Goal: Transaction & Acquisition: Obtain resource

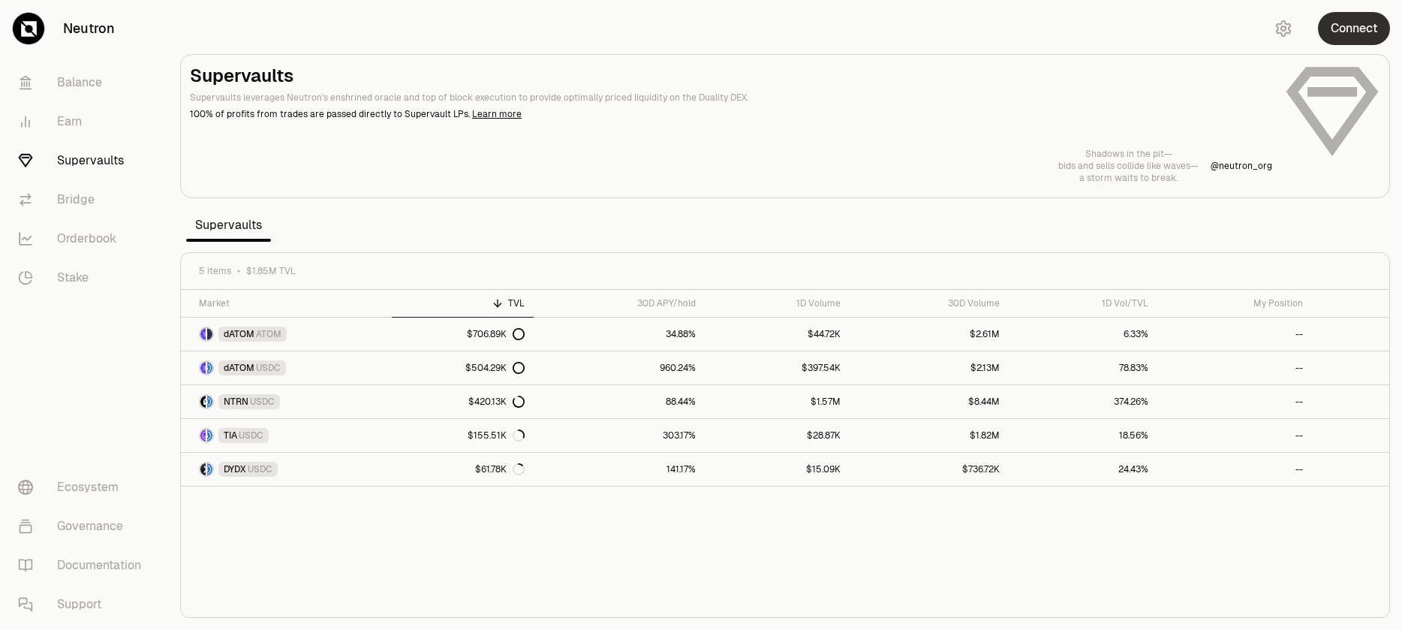
click at [1370, 20] on button "Connect" at bounding box center [1354, 28] width 72 height 33
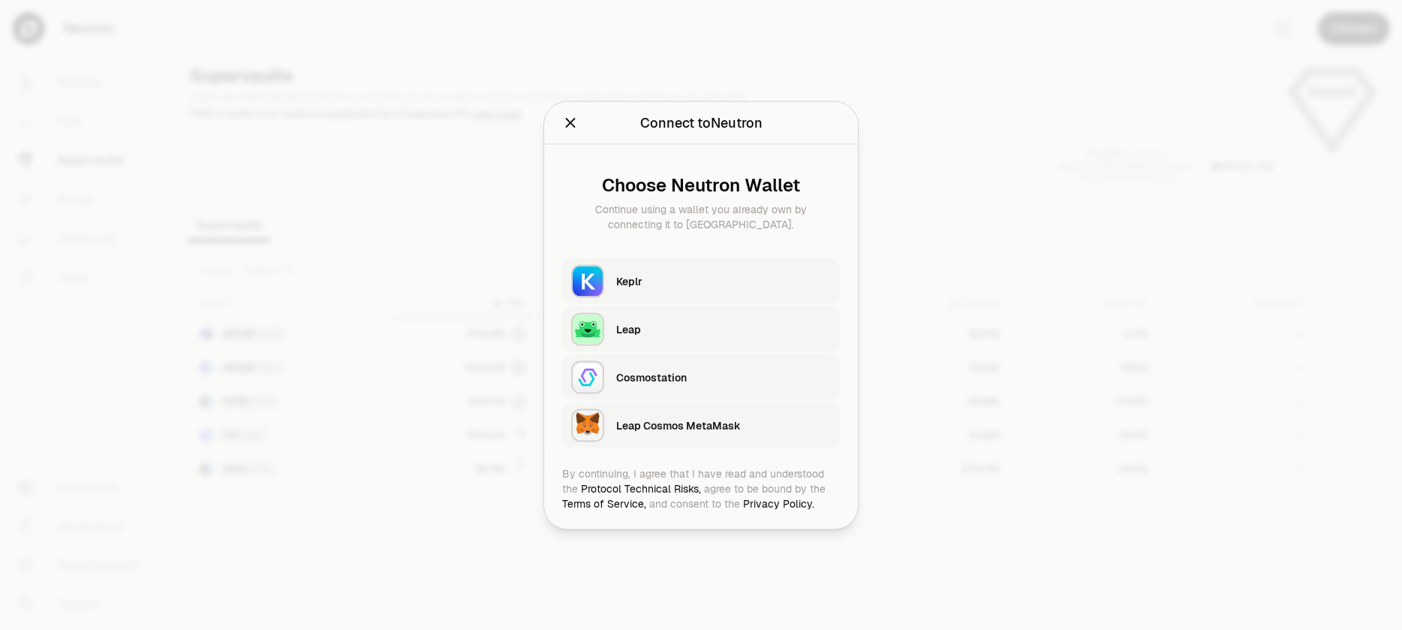
click at [739, 261] on button "Keplr" at bounding box center [701, 280] width 278 height 45
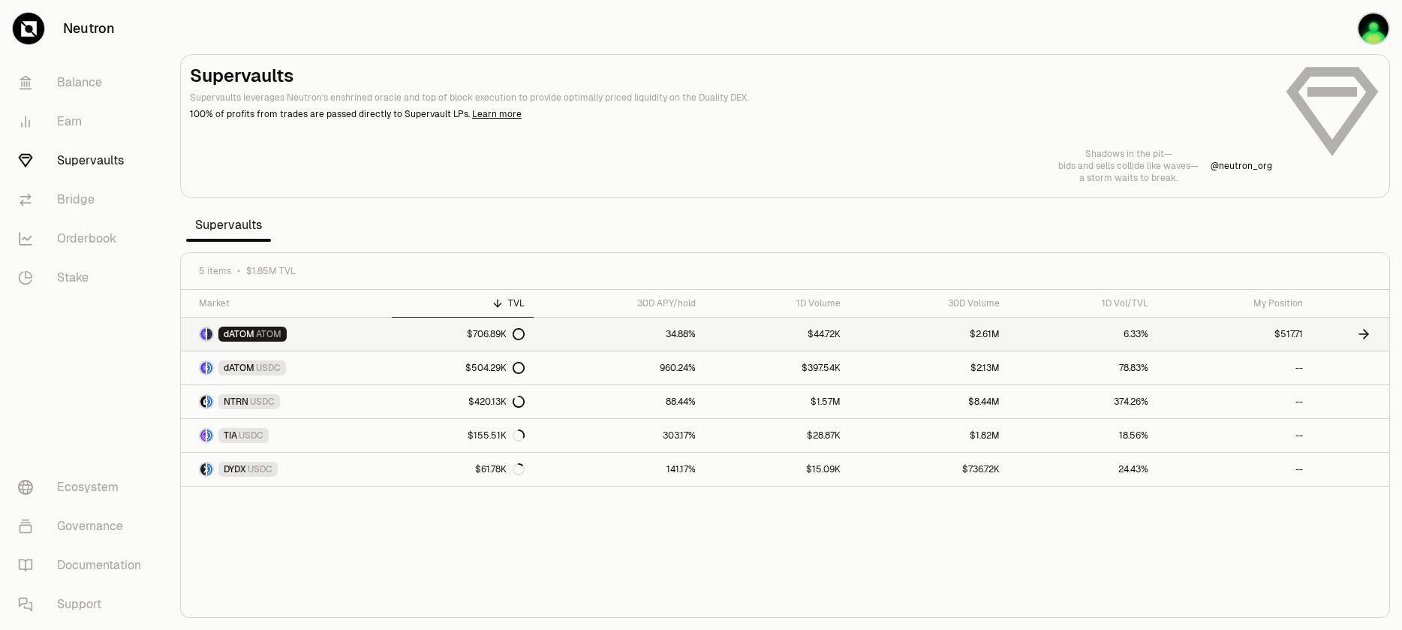
click at [533, 347] on link "$706.89K" at bounding box center [463, 333] width 142 height 33
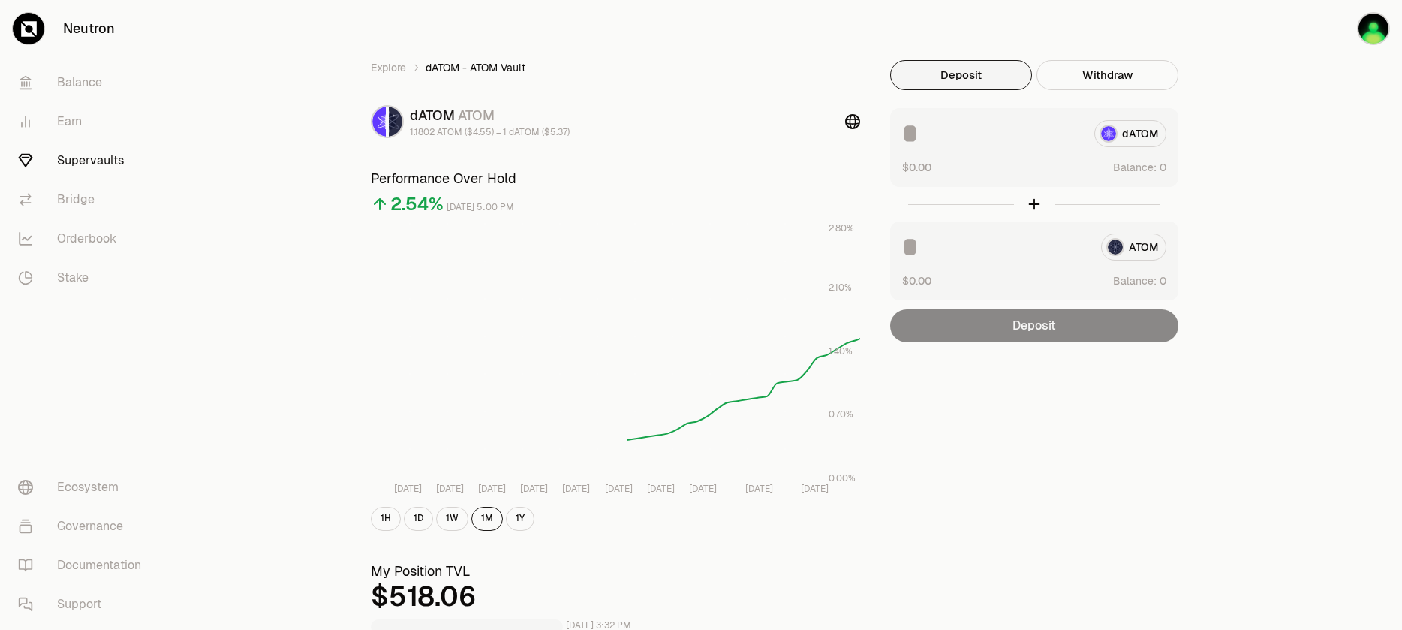
click at [1142, 254] on div "ATOM" at bounding box center [1034, 246] width 264 height 27
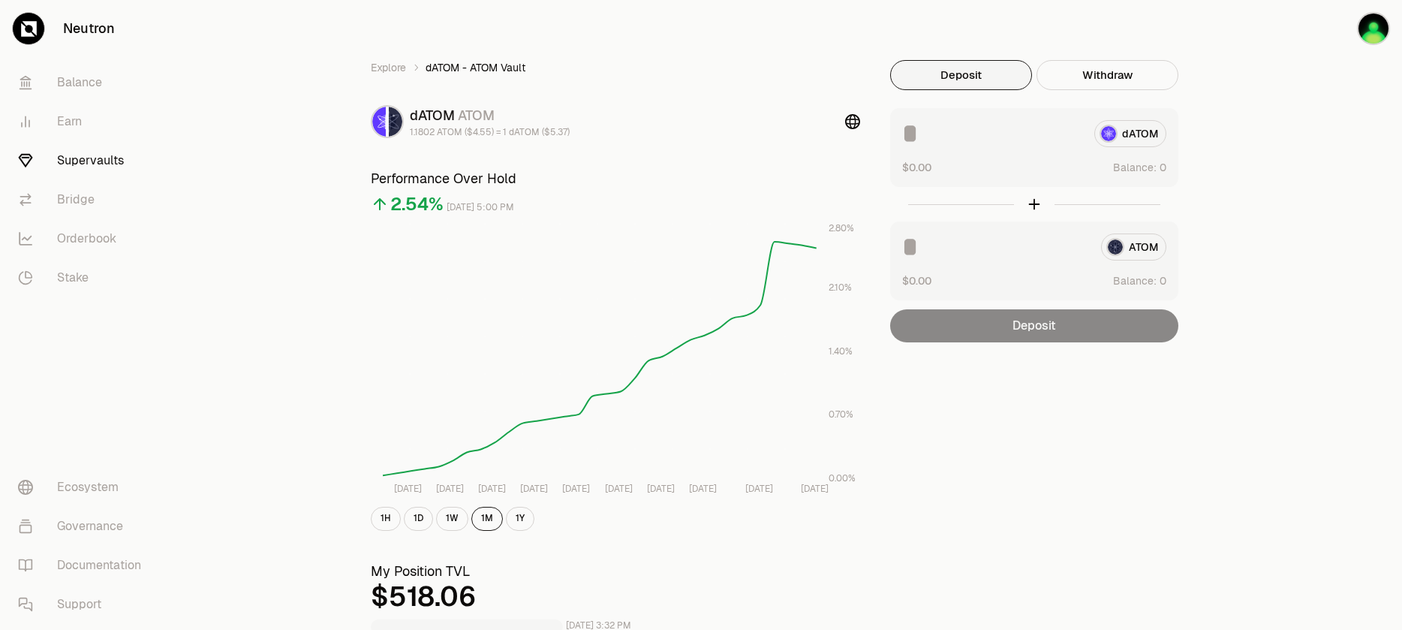
click at [1039, 327] on div "Deposit" at bounding box center [1034, 325] width 288 height 33
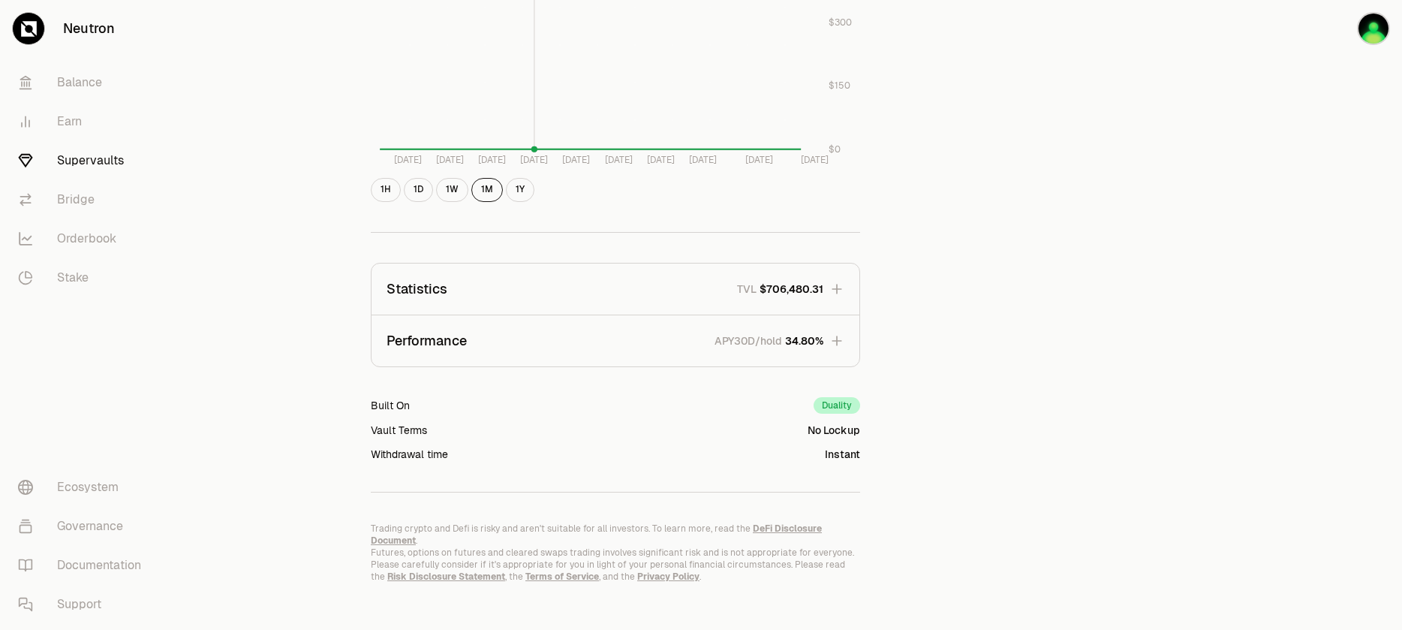
scroll to position [760, 0]
click at [815, 325] on button "Performance APY30D/hold 34.80%" at bounding box center [615, 339] width 488 height 51
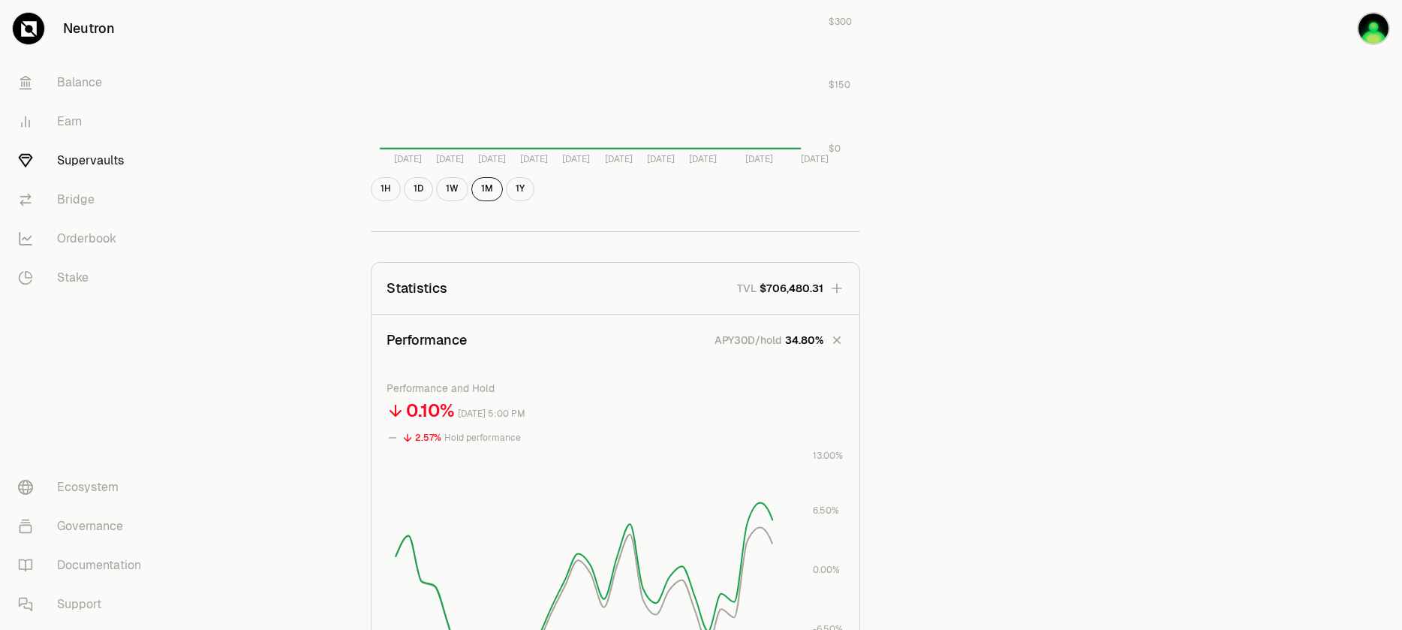
click at [790, 278] on button "Statistics TVL $706,480.31" at bounding box center [615, 288] width 488 height 51
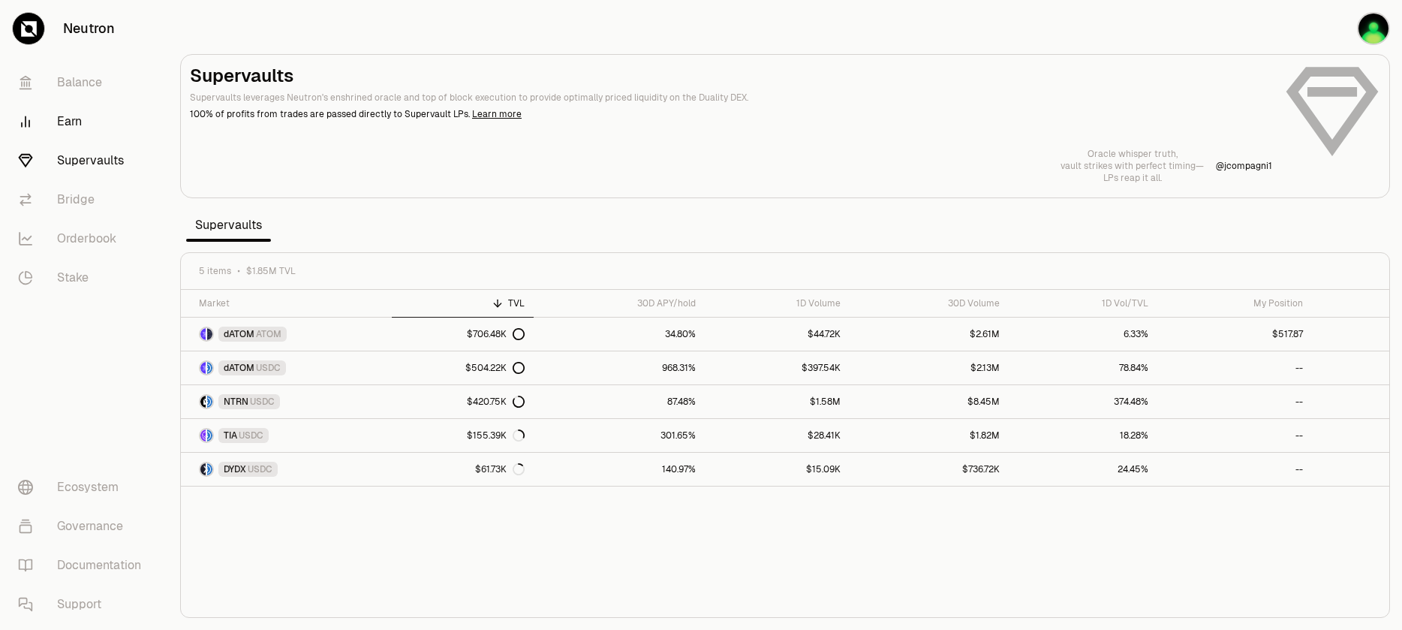
click at [56, 115] on link "Earn" at bounding box center [84, 121] width 156 height 39
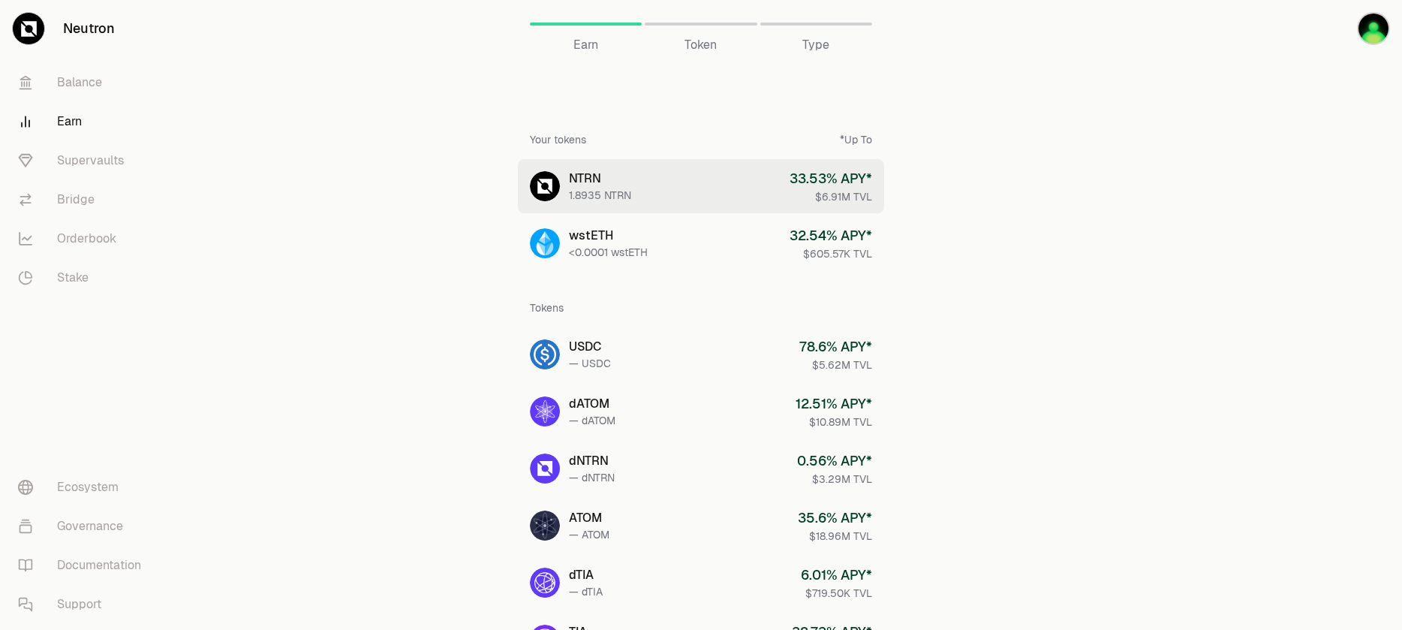
click at [697, 185] on link "NTRN 1.8935 NTRN 33.53 % APY* $6.91M TVL" at bounding box center [701, 186] width 366 height 54
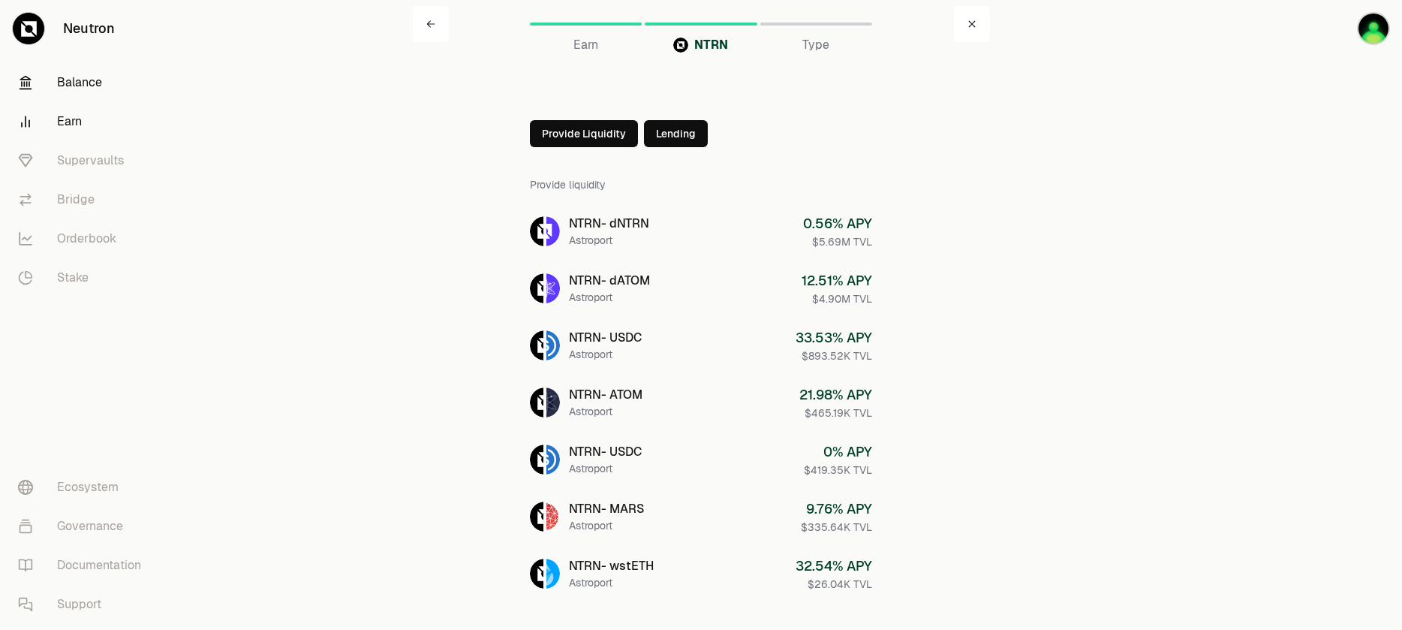
click at [82, 86] on link "Balance" at bounding box center [84, 82] width 156 height 39
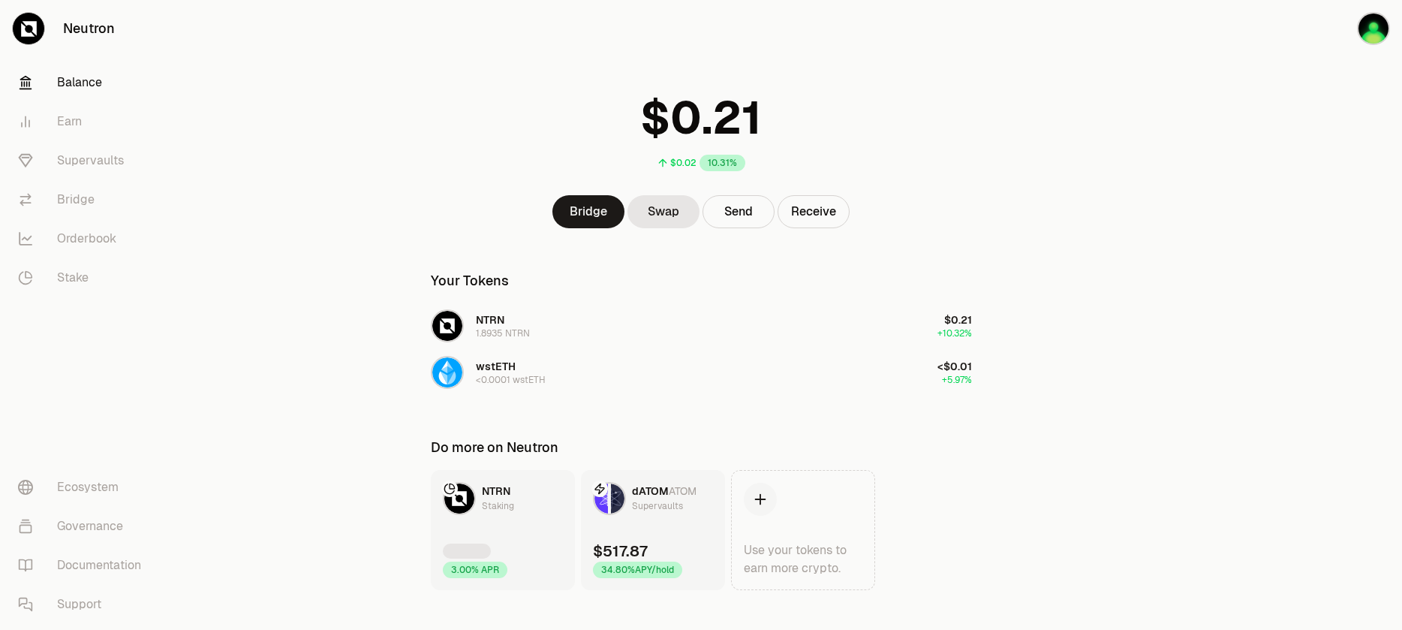
scroll to position [47, 0]
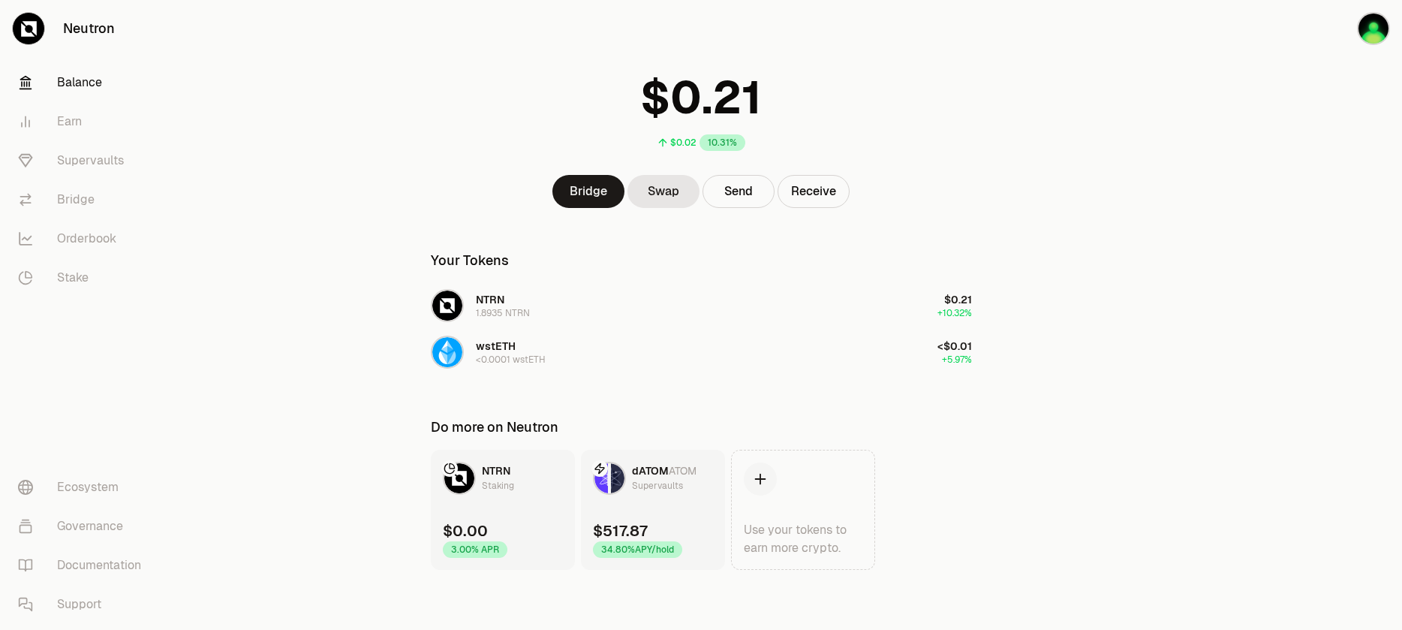
click at [664, 481] on div "Supervaults" at bounding box center [657, 485] width 51 height 15
